Goal: Transaction & Acquisition: Obtain resource

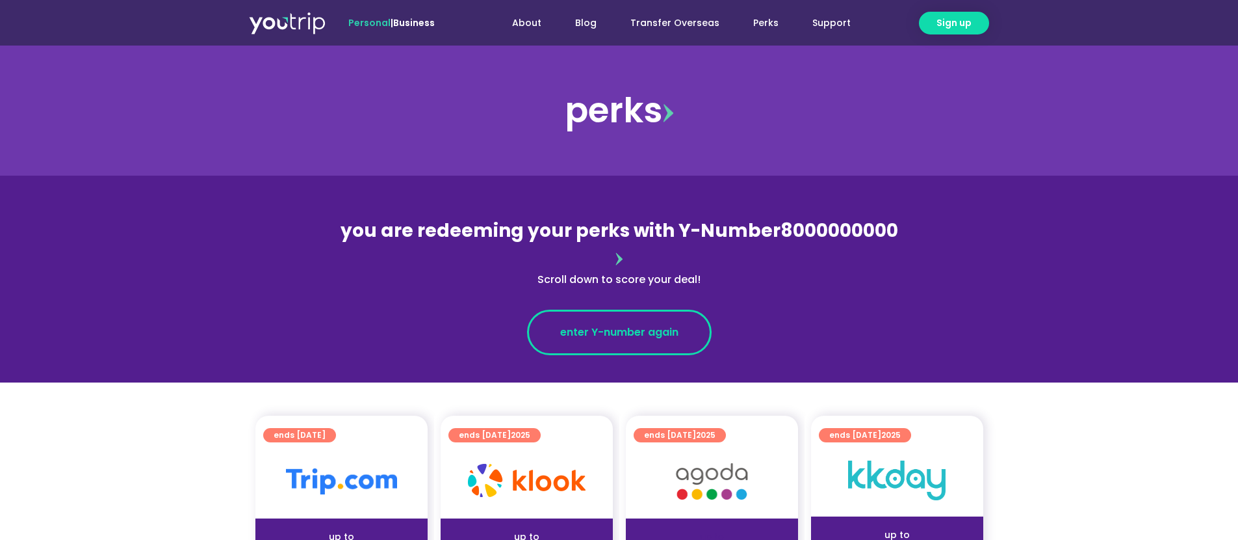
click at [612, 324] on span "enter Y-number again" at bounding box center [619, 332] width 118 height 16
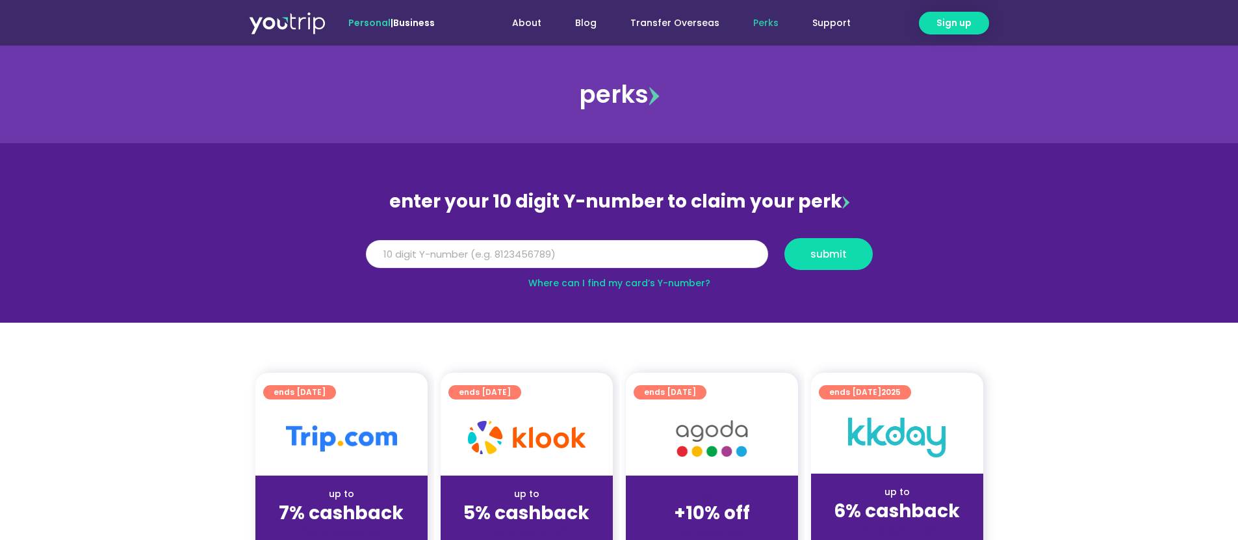
click at [541, 254] on input "Y Number" at bounding box center [567, 254] width 402 height 29
paste input "8115588280"
type input "8115588280"
click at [847, 247] on button "submit" at bounding box center [829, 254] width 88 height 32
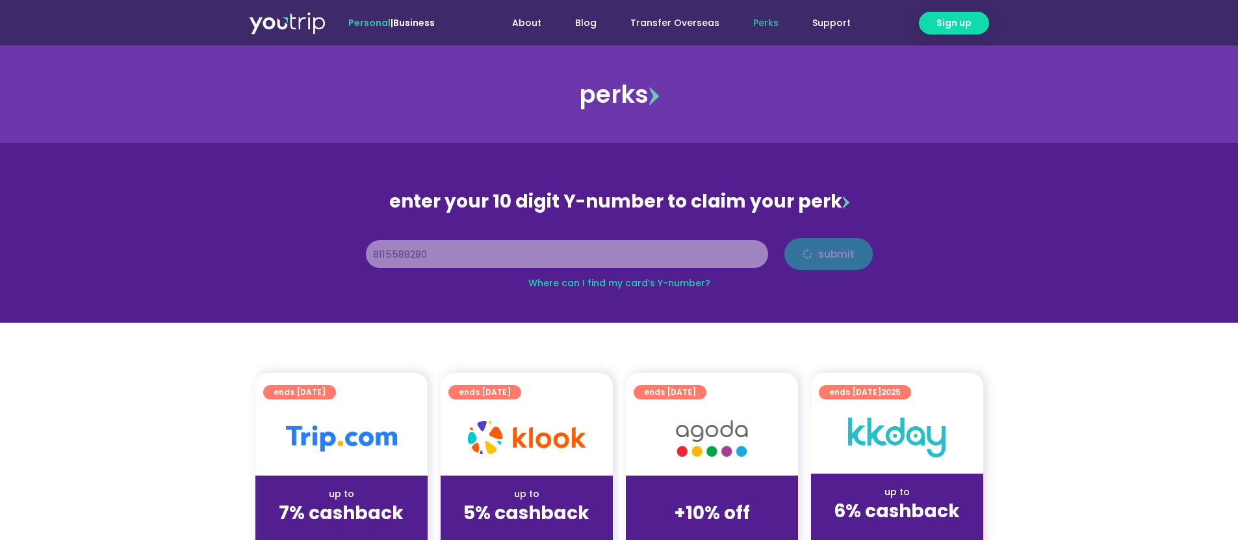
scroll to position [195, 0]
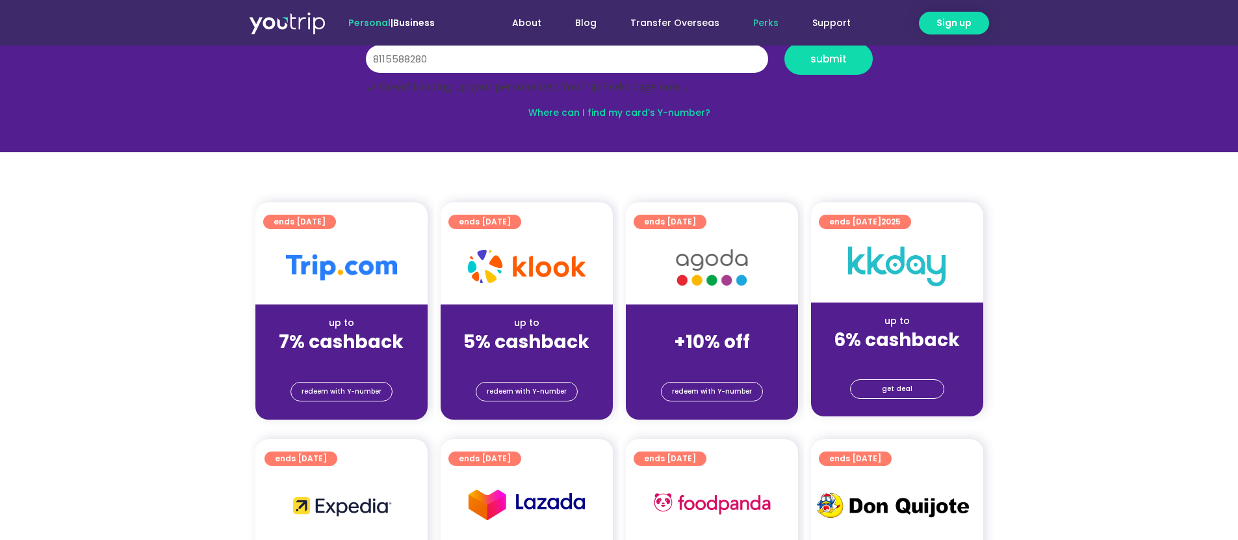
click at [340, 370] on div "redeem with Y-number" at bounding box center [341, 393] width 172 height 52
click at [345, 382] on span "redeem with Y-number" at bounding box center [342, 391] width 80 height 18
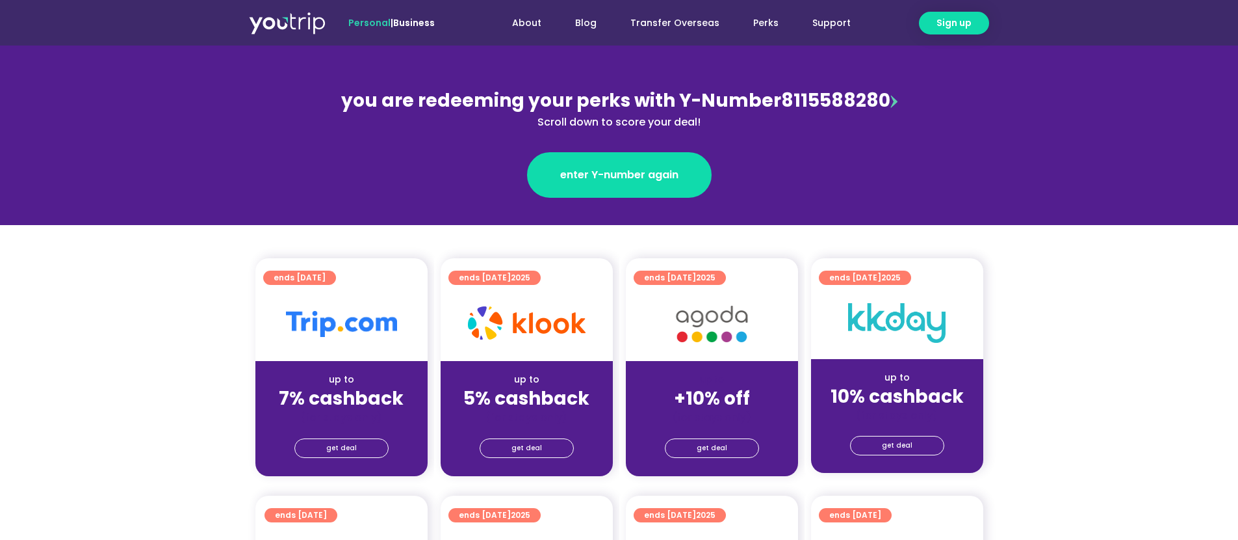
scroll to position [260, 0]
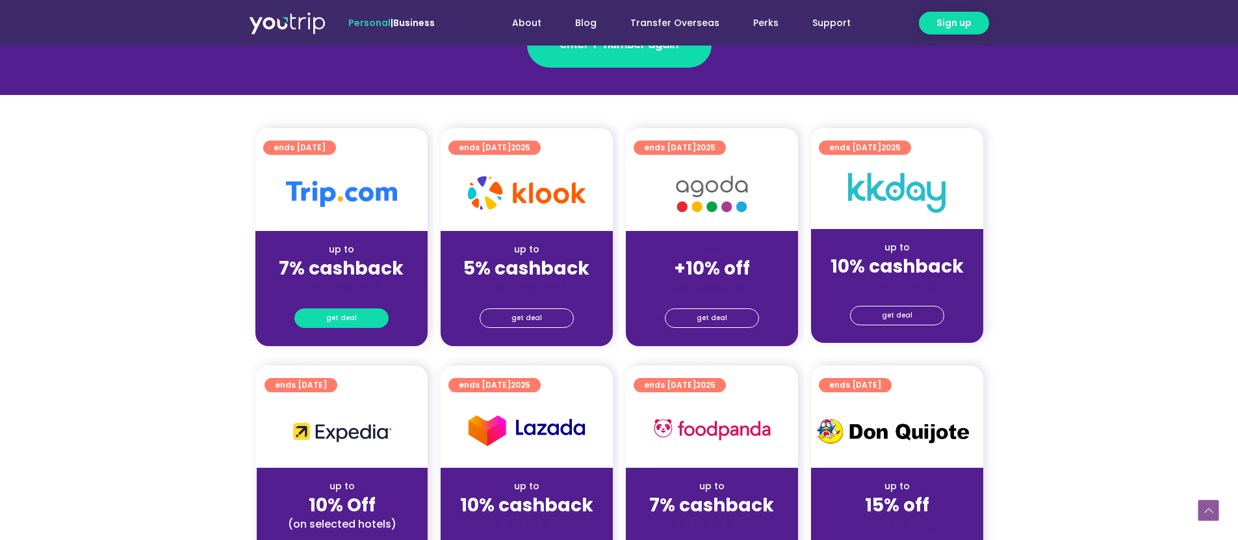
click at [344, 324] on span "get deal" at bounding box center [341, 318] width 31 height 18
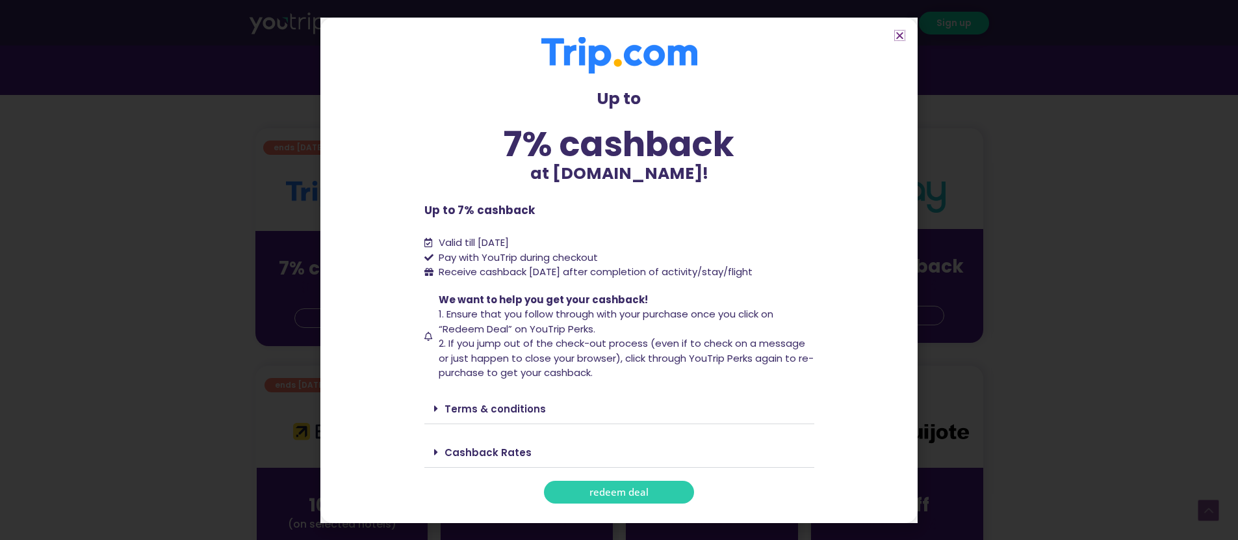
scroll to position [325, 0]
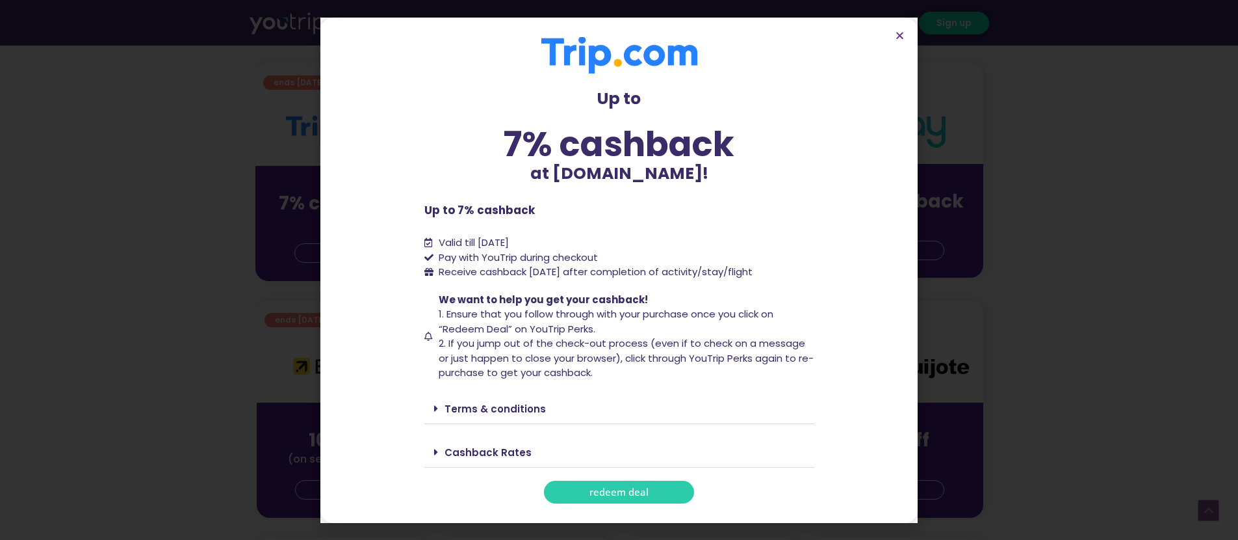
drag, startPoint x: 439, startPoint y: 273, endPoint x: 788, endPoint y: 268, distance: 349.1
click at [753, 268] on span "Receive cashback within 60 days after completion of activity/stay/flight" at bounding box center [596, 272] width 314 height 14
copy span "Receive cashback within 60 days after completion of activity/stay/flight"
